Goal: Task Accomplishment & Management: Manage account settings

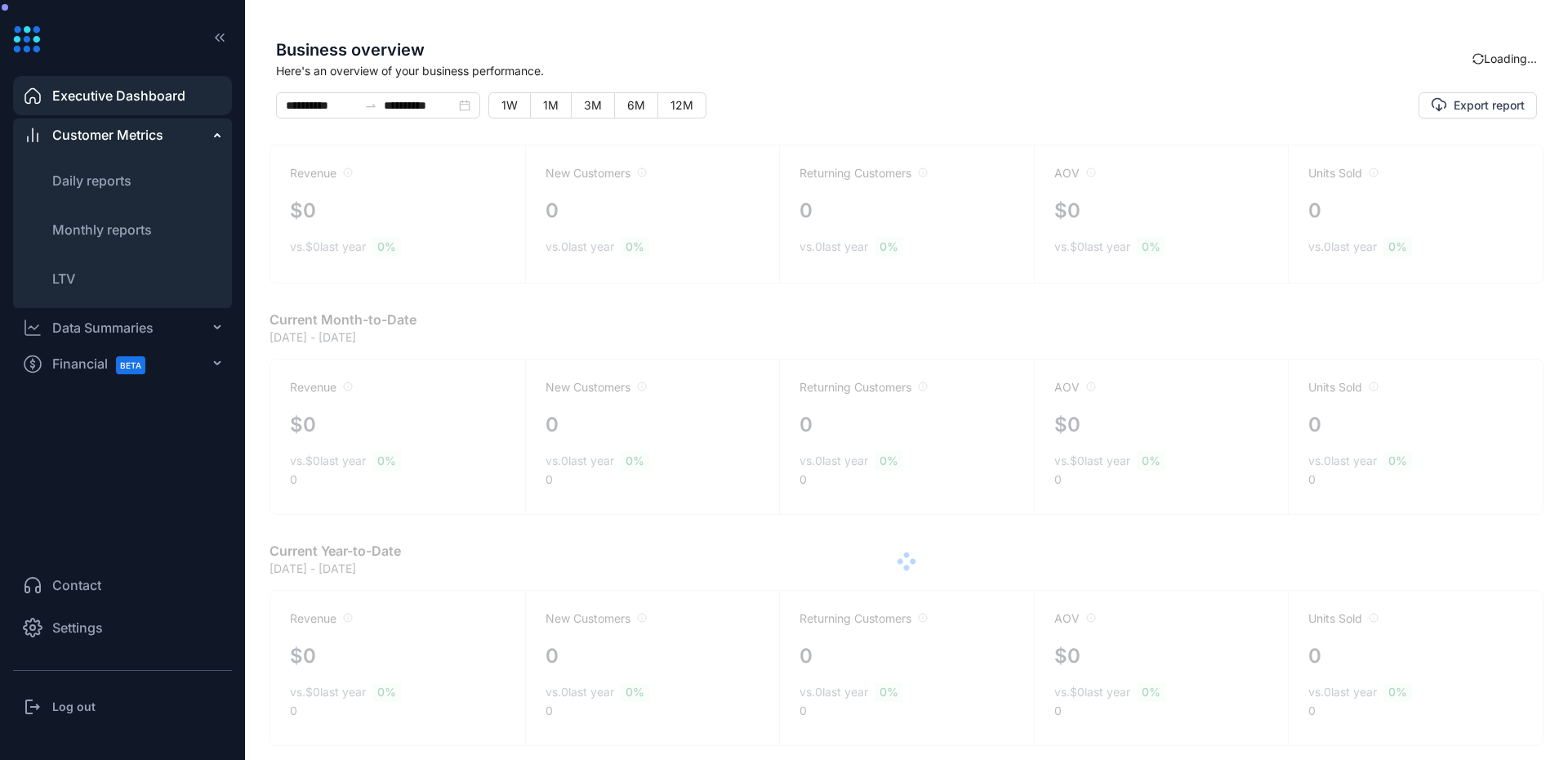
click at [64, 635] on span "Settings" at bounding box center [77, 628] width 51 height 20
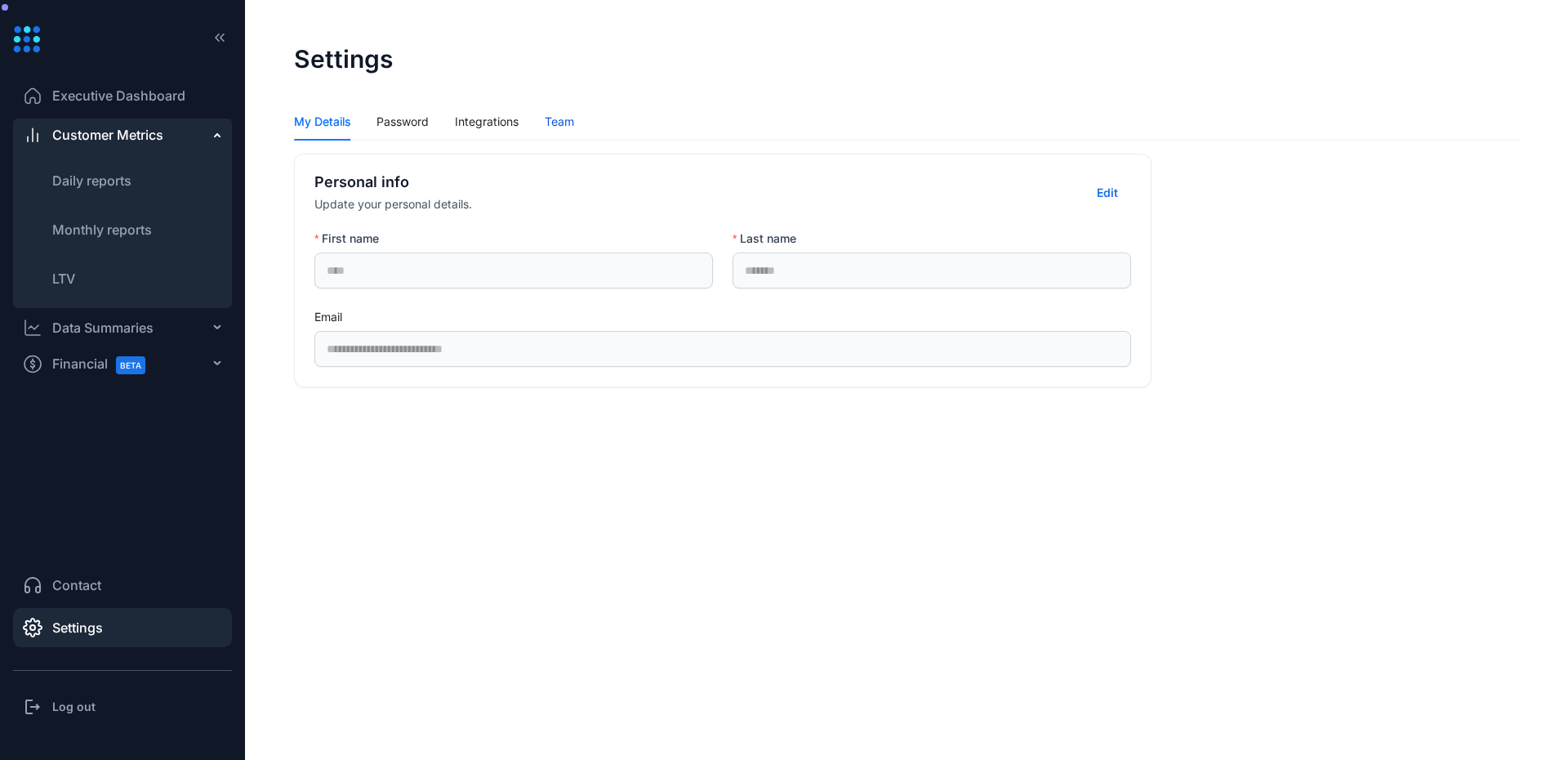
click at [561, 129] on div "Team" at bounding box center [560, 122] width 29 height 18
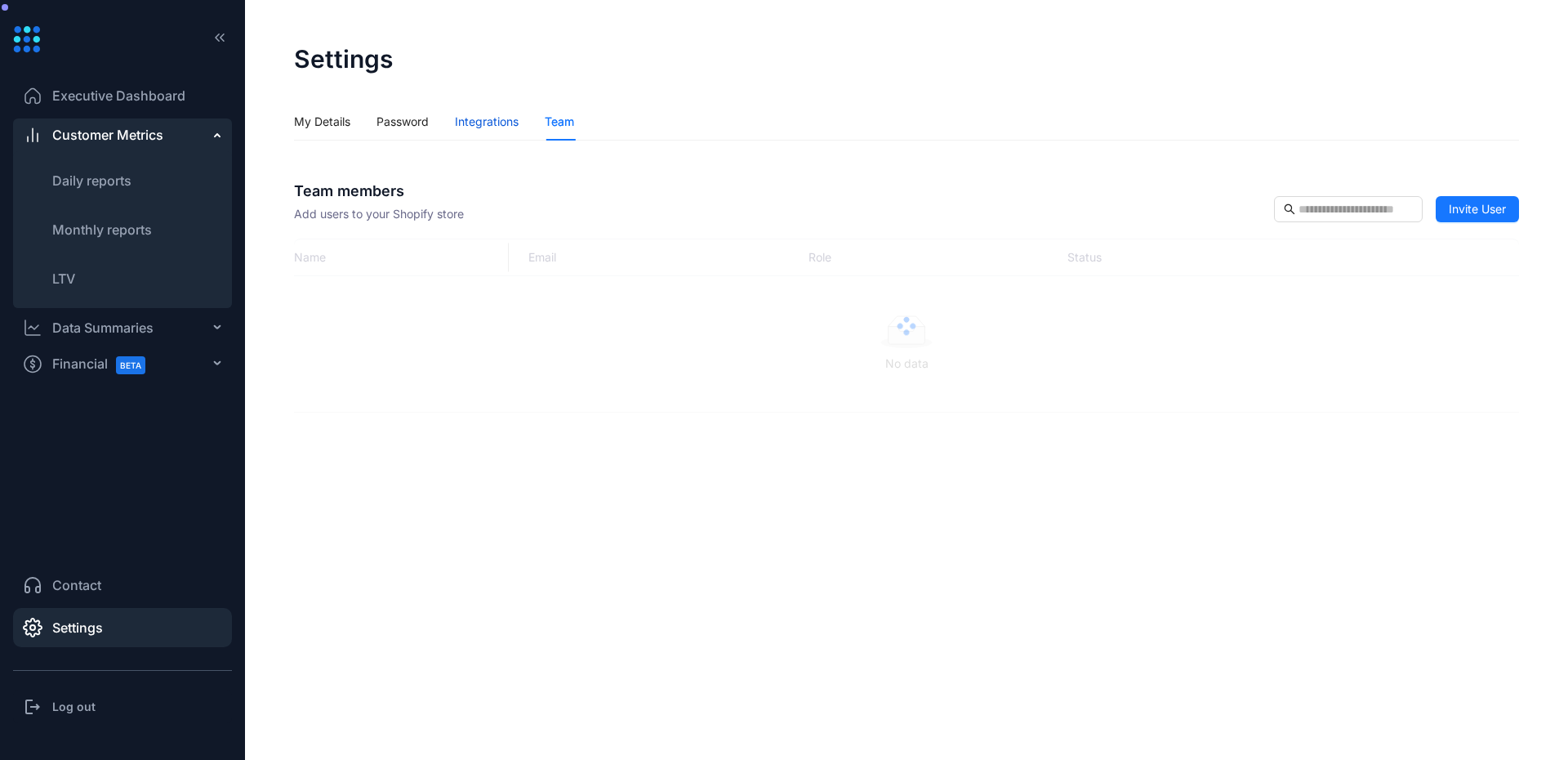
drag, startPoint x: 484, startPoint y: 119, endPoint x: 435, endPoint y: 130, distance: 50.2
click at [485, 119] on div "Integrations" at bounding box center [486, 122] width 64 height 18
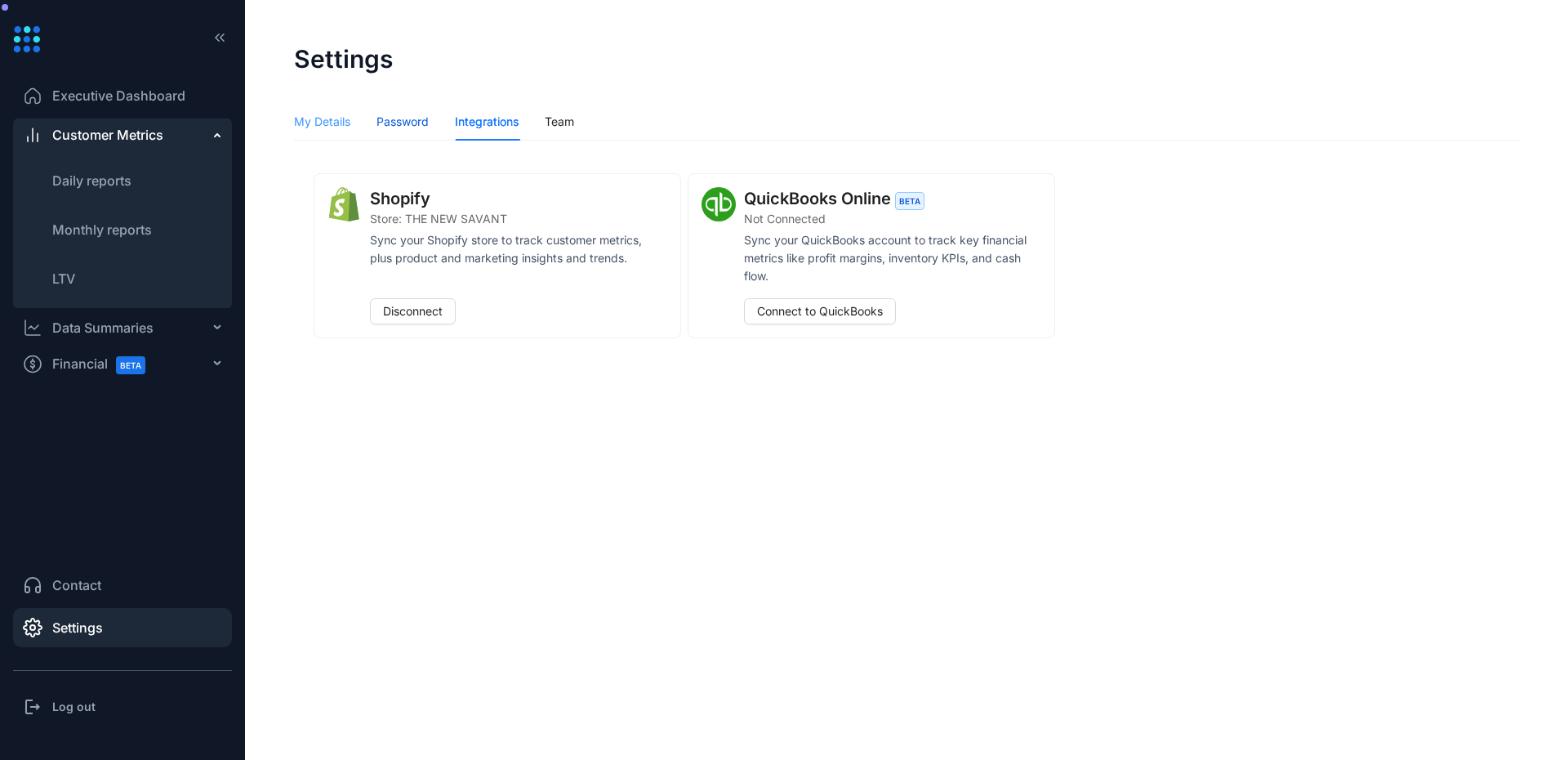
drag, startPoint x: 409, startPoint y: 125, endPoint x: 324, endPoint y: 124, distance: 85.0
click at [409, 125] on div "Password" at bounding box center [402, 122] width 52 height 18
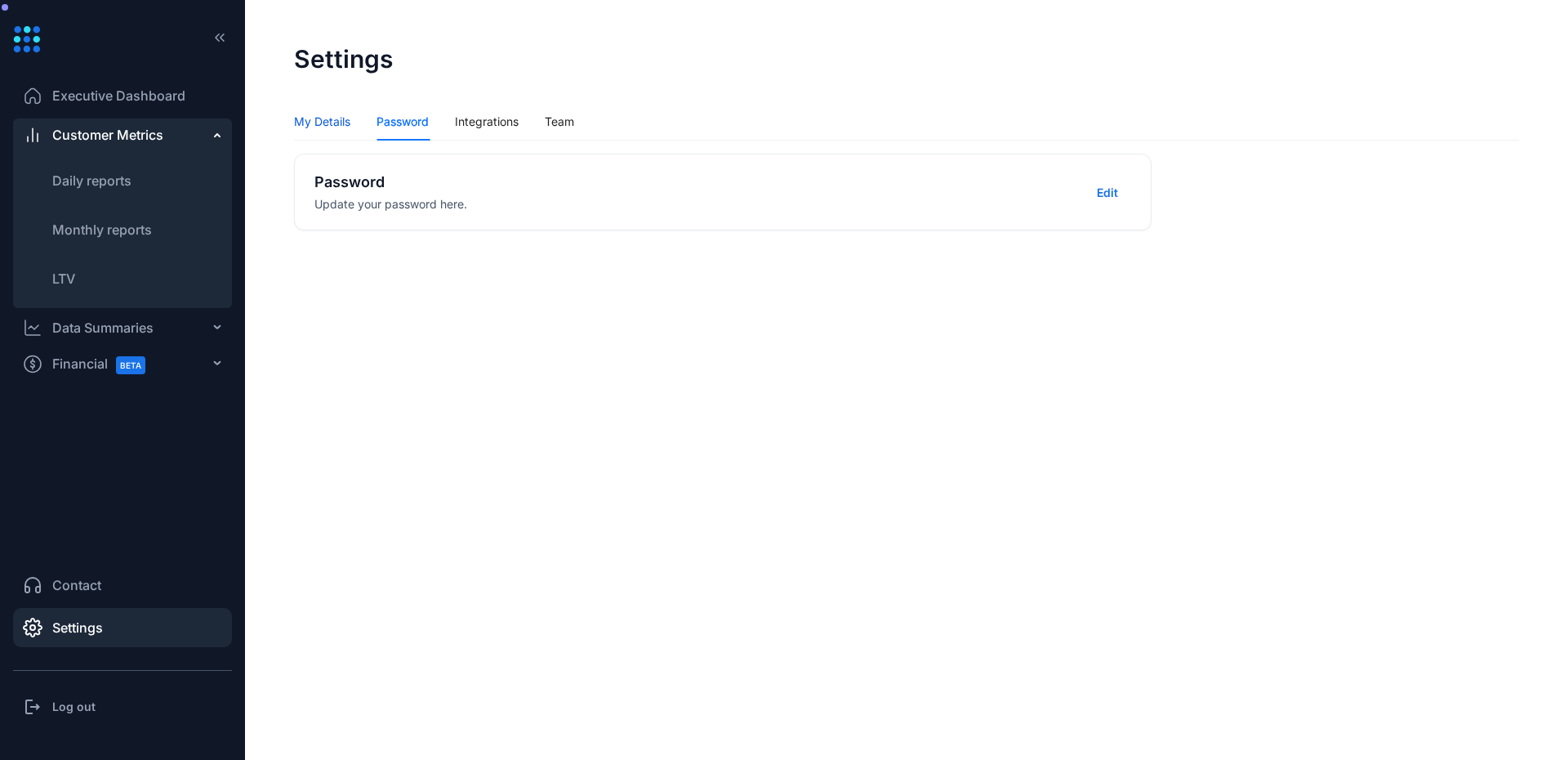
click at [318, 124] on div "My Details" at bounding box center [321, 122] width 56 height 18
click at [566, 127] on div "Team" at bounding box center [560, 122] width 29 height 18
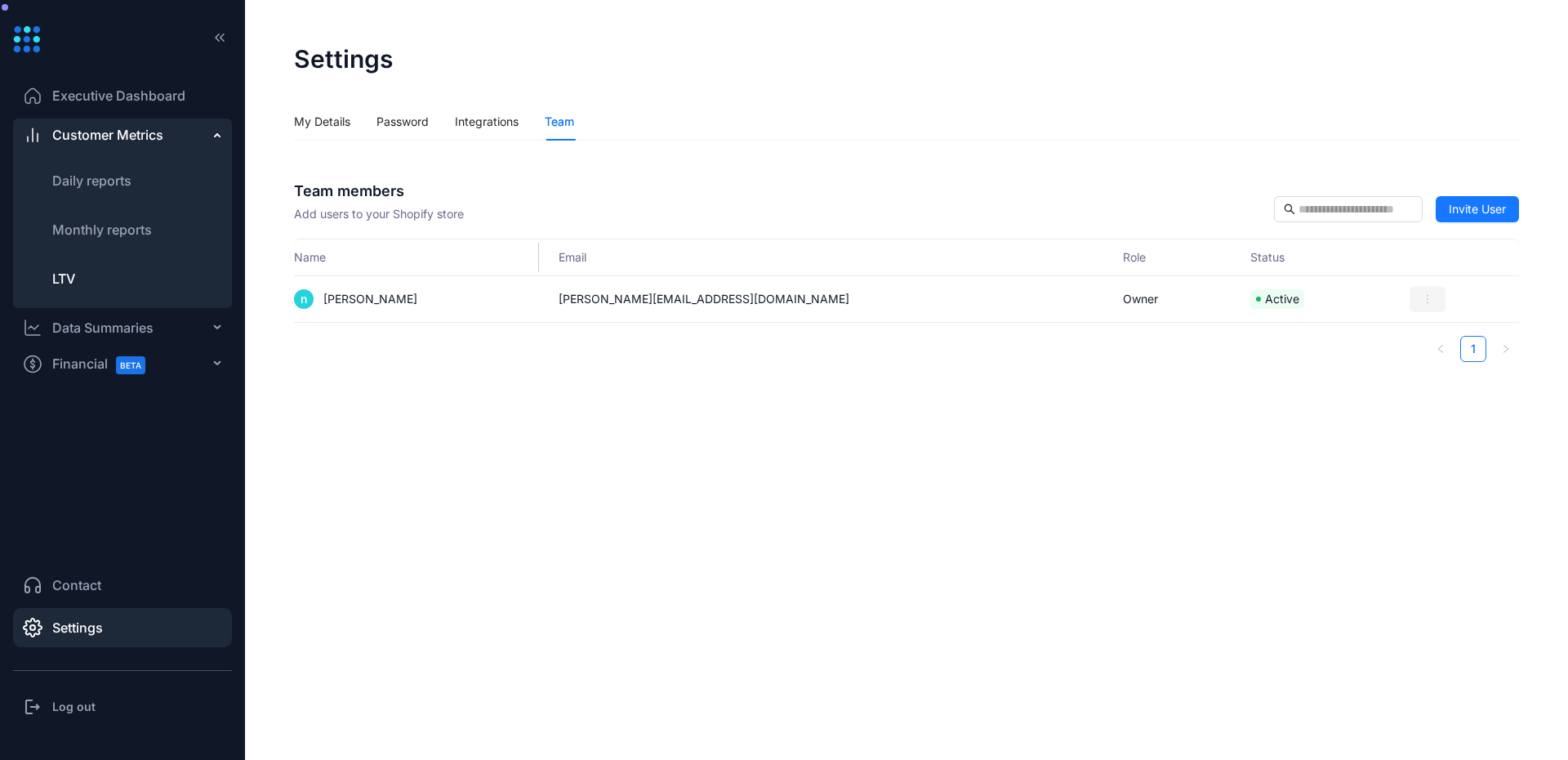
click at [60, 271] on span "LTV" at bounding box center [63, 279] width 23 height 17
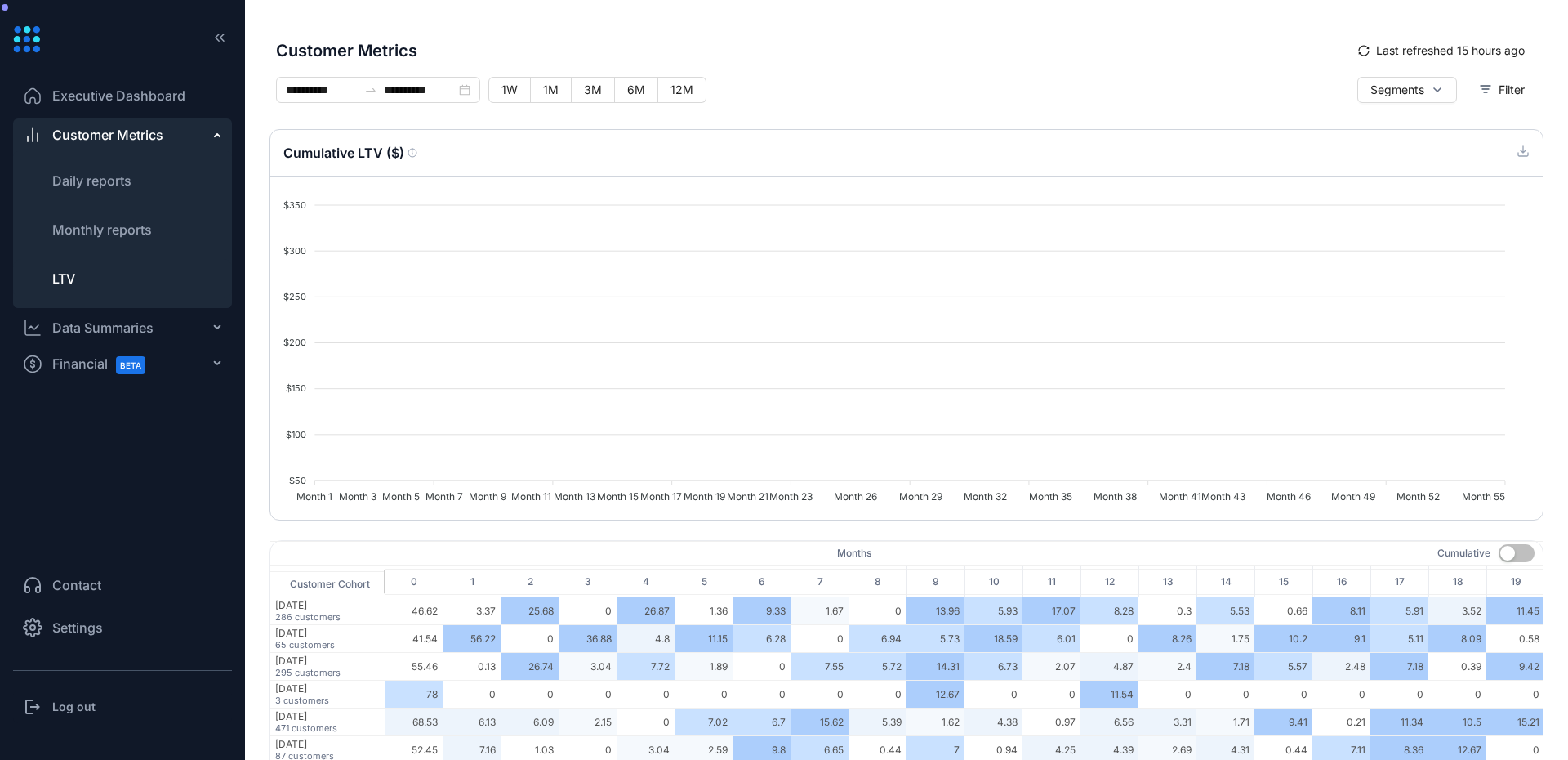
type input "*****"
